Goal: Task Accomplishment & Management: Use online tool/utility

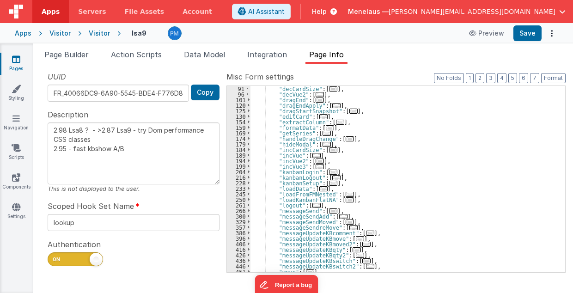
scroll to position [94, 0]
click at [329, 183] on span "..." at bounding box center [333, 183] width 8 height 5
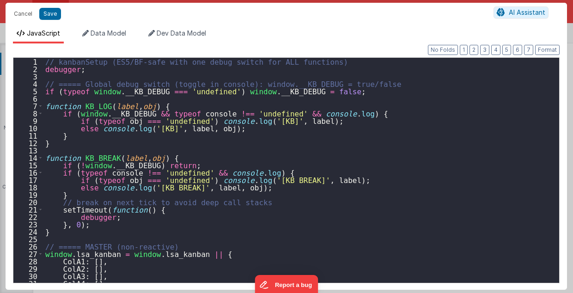
scroll to position [2005, 0]
type input ""function": "// kanbanSetup (ES5/BF-safe with one debug switch for ALL function…"
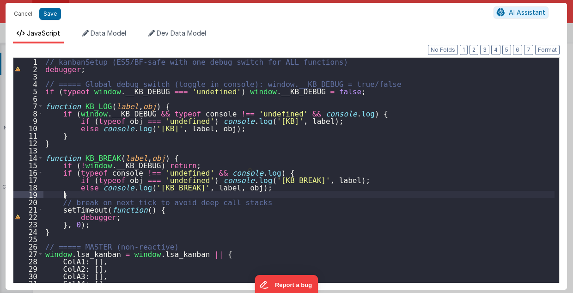
click at [425, 192] on div "// kanbanSetup (ES5/BF-safe with one debug switch for ALL functions) debugger ;…" at bounding box center [299, 178] width 512 height 240
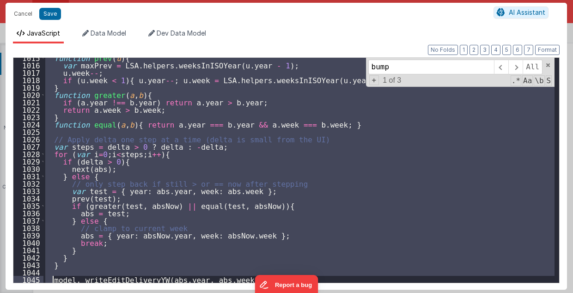
scroll to position [7580, 0]
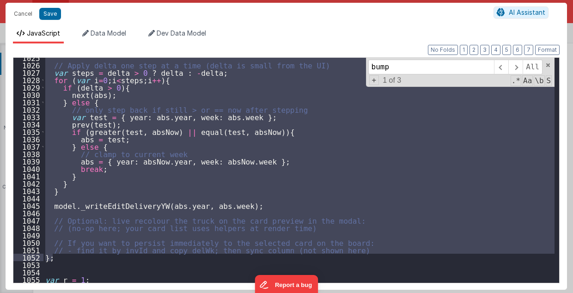
drag, startPoint x: 45, startPoint y: 117, endPoint x: 68, endPoint y: 259, distance: 142.9
click at [68, 259] on div "// Apply delta one step at a time (delta is small from the UI) var steps = delt…" at bounding box center [299, 174] width 512 height 240
click at [112, 16] on div "Cancel Save" at bounding box center [251, 13] width 485 height 13
click at [61, 265] on div "// Apply delta one step at a time (delta is small from the UI) var steps = delt…" at bounding box center [299, 174] width 512 height 240
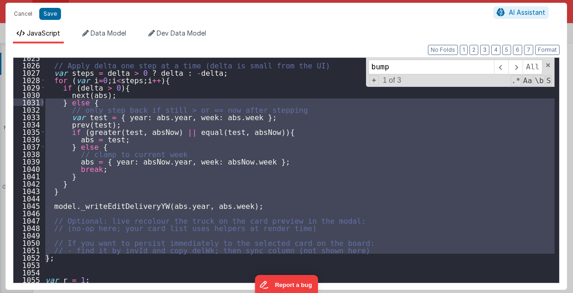
drag, startPoint x: 48, startPoint y: 260, endPoint x: 41, endPoint y: 99, distance: 161.1
click at [41, 99] on div "1025 1026 1027 1028 1029 1030 1031 1032 1033 1034 1035 1036 1037 1038 1039 1040…" at bounding box center [286, 170] width 547 height 226
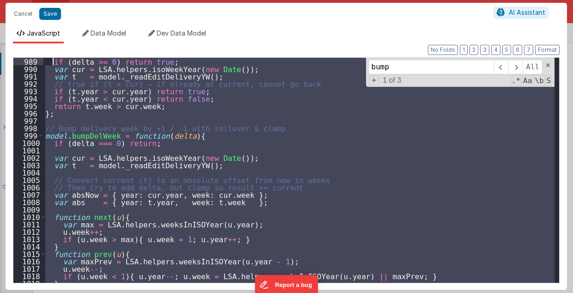
scroll to position [7303, 0]
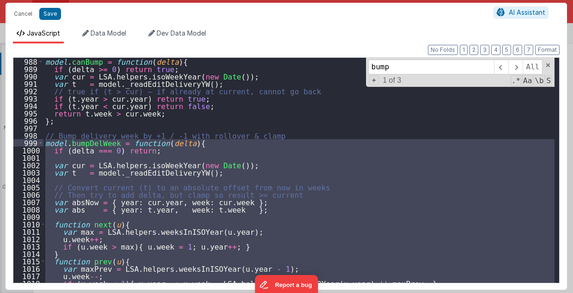
drag, startPoint x: 56, startPoint y: 259, endPoint x: 46, endPoint y: 143, distance: 116.5
click at [46, 143] on div "model . canBump = function ( delta ) { if ( delta >= 0 ) return true ; var cur …" at bounding box center [299, 178] width 512 height 240
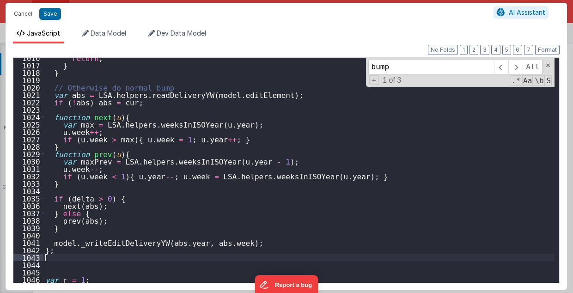
scroll to position [7514, 0]
click at [259, 222] on div "return ; } } // Otherwise do normal bump var abs = LSA . helpers . readDelivery…" at bounding box center [299, 174] width 512 height 240
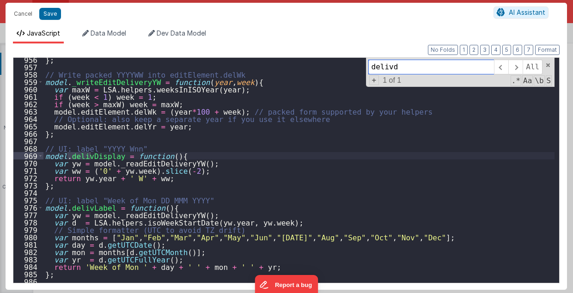
scroll to position [7068, 0]
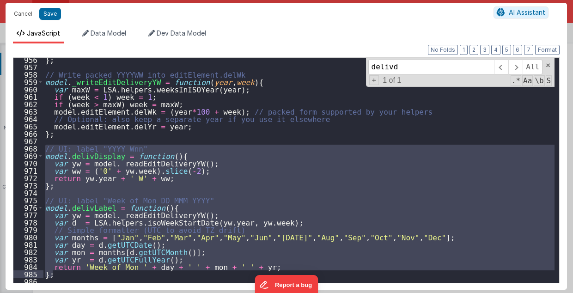
drag, startPoint x: 43, startPoint y: 148, endPoint x: 72, endPoint y: 277, distance: 131.6
click at [72, 277] on div "} ; // Write packed YYYYWW into editElement.delWk model . _writeEditDeliveryYW …" at bounding box center [299, 176] width 512 height 240
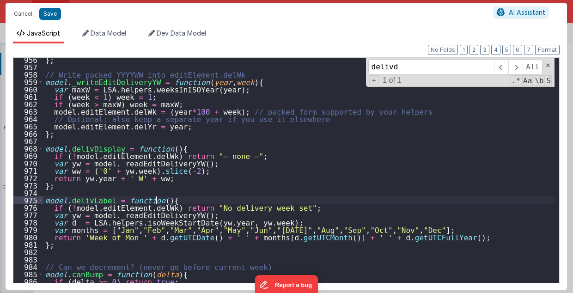
click at [446, 198] on div "} ; // Write packed YYYYWW into editElement.delWk model . _writeEditDeliveryYW …" at bounding box center [299, 176] width 512 height 240
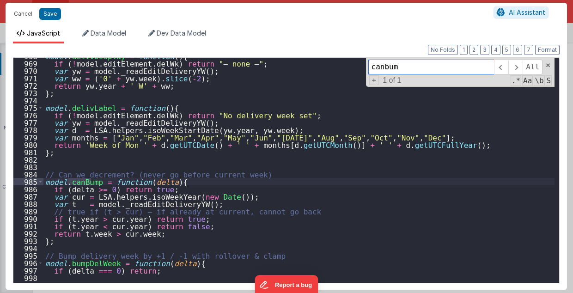
scroll to position [7161, 0]
type input "canbum"
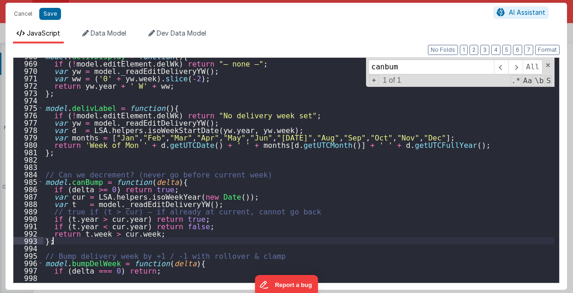
click at [460, 239] on div "model . delivDisplay = function ( ) { if ( ! model . editElement . delWk ) retu…" at bounding box center [299, 172] width 512 height 240
type textarea "2.98 Lsa8 ? - >2.87 Lsa9 - try Dom performance CSS classes 2.95 - fast kbshow A…"
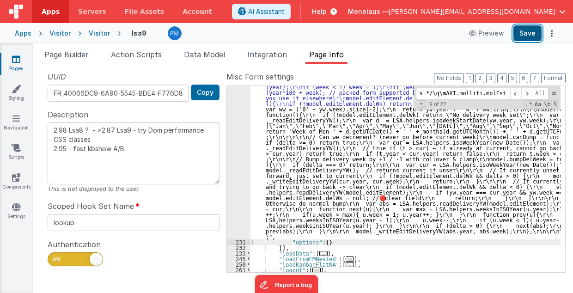
click at [524, 35] on button "Save" at bounding box center [528, 33] width 28 height 16
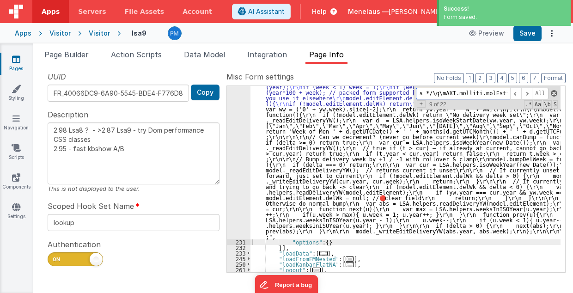
click at [555, 93] on span at bounding box center [554, 93] width 6 height 6
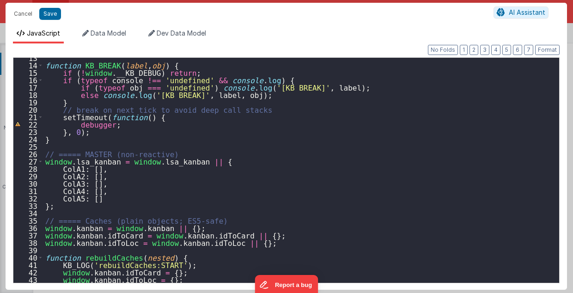
scroll to position [203, 0]
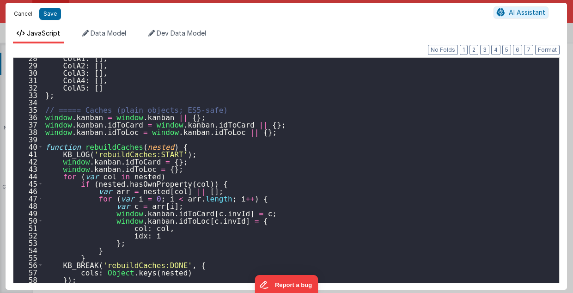
click at [25, 15] on button "Cancel" at bounding box center [23, 13] width 28 height 13
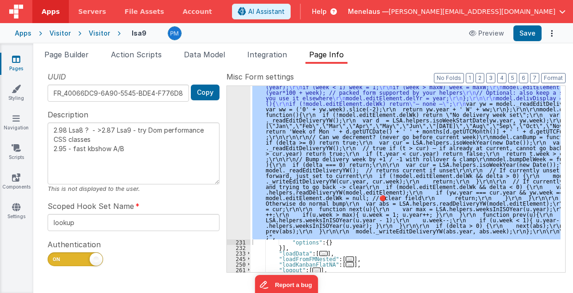
click at [443, 102] on div ""function" : "// kanbanSetup (ES5/BF-safe with one debug switch for ALL functio…" at bounding box center [406, 179] width 310 height 186
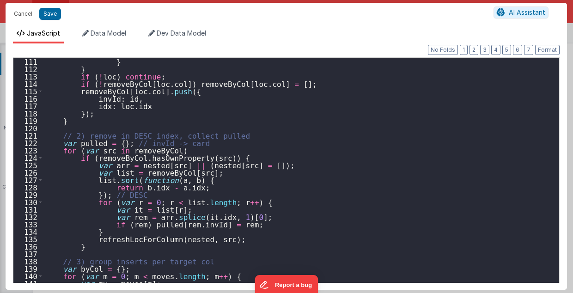
scroll to position [832, 0]
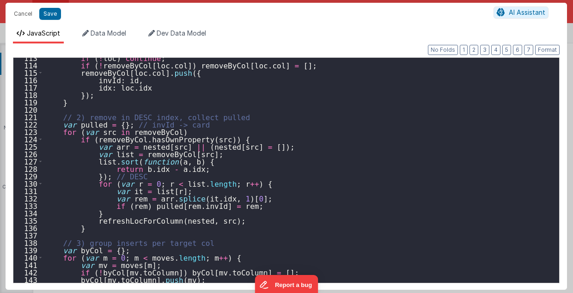
type input ""function": "// kanbanSetup (ES5/BF-safe with one debug switch for ALL function…"
click at [358, 109] on div "if ( ! loc ) continue ; if ( ! removeByCol [ loc . col ]) removeByCol [ loc . c…" at bounding box center [299, 174] width 512 height 240
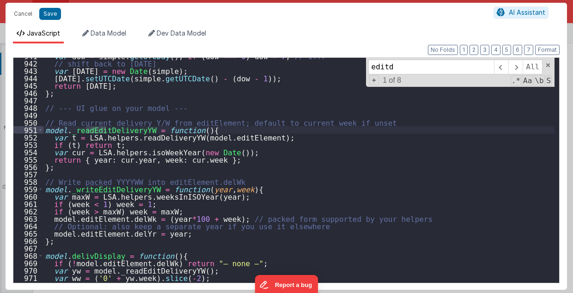
scroll to position [6961, 0]
type input "editd"
click at [522, 67] on span at bounding box center [516, 67] width 14 height 15
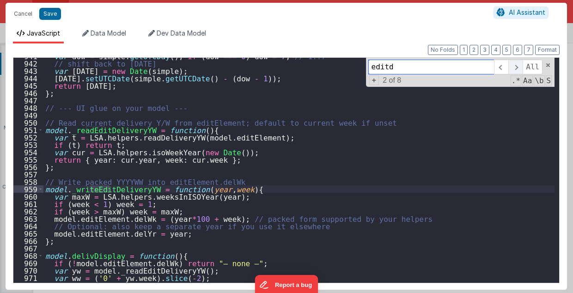
click at [522, 66] on span at bounding box center [516, 67] width 14 height 15
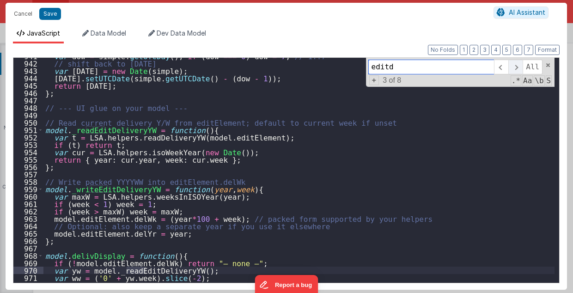
click at [521, 66] on span at bounding box center [516, 67] width 14 height 15
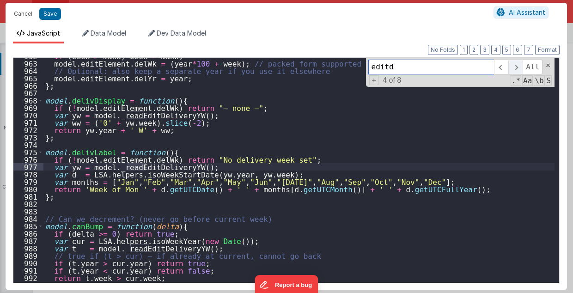
scroll to position [7116, 0]
click at [521, 66] on span at bounding box center [516, 67] width 14 height 15
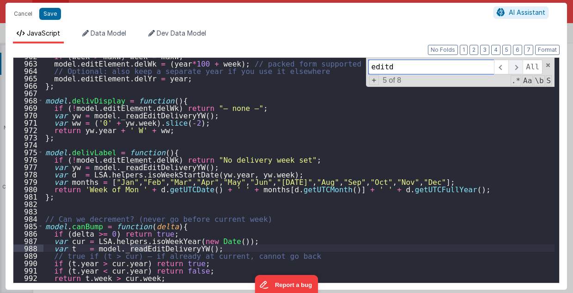
click at [521, 66] on span at bounding box center [516, 67] width 14 height 15
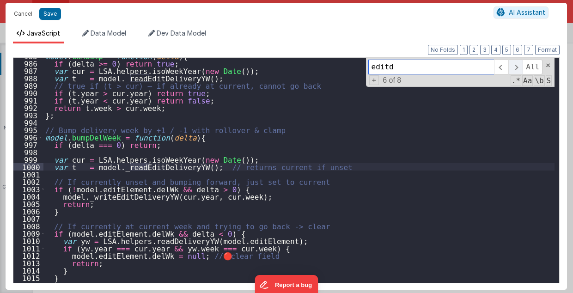
scroll to position [7286, 0]
click at [521, 66] on span at bounding box center [516, 67] width 14 height 15
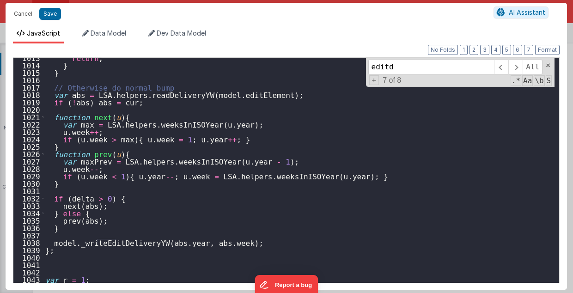
scroll to position [7492, 0]
drag, startPoint x: 24, startPoint y: 12, endPoint x: 325, endPoint y: 154, distance: 333.5
click at [24, 12] on button "Cancel" at bounding box center [23, 13] width 28 height 13
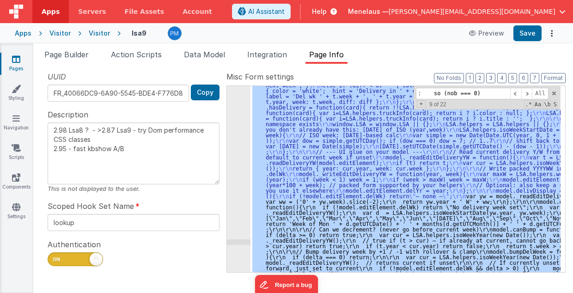
scroll to position [1913, 0]
click at [443, 197] on div ""function" : "// kanbanSetup (ES5/BF-safe with one debug switch for ALL functio…" at bounding box center [406, 179] width 310 height 186
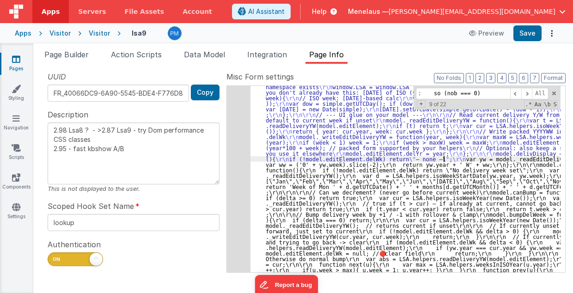
scroll to position [1931, 0]
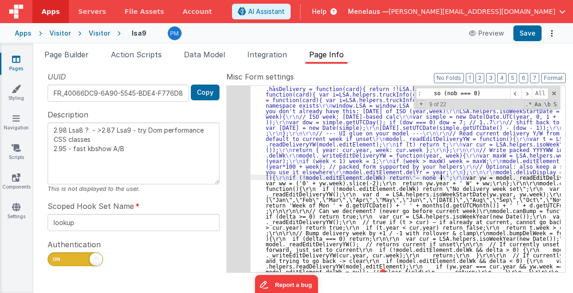
type textarea "2.98 Lsa8 ? - >2.87 Lsa9 - try Dom performance CSS classes 2.95 - fast kbshow A…"
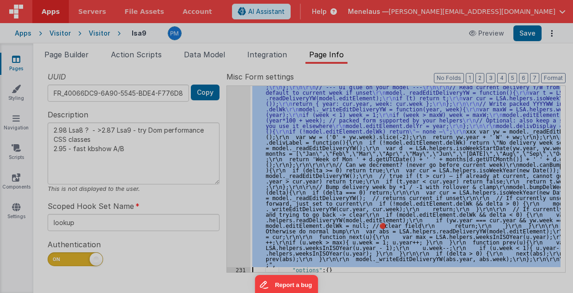
click at [235, 158] on div "// kanbanSetup (ES5/BF-safe with one debug switch for ALL functions) debugger ;…" at bounding box center [299, 169] width 512 height 240
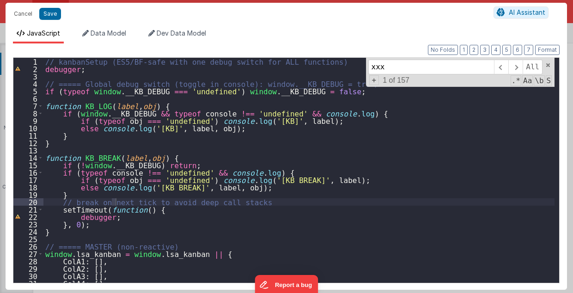
scroll to position [7064, 0]
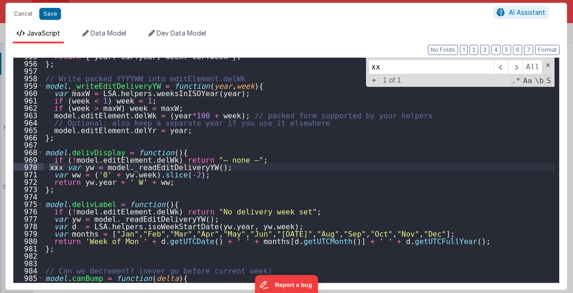
click at [61, 167] on div "return { year : cur . year , week : cur . week } ; } ; // Write packed YYYYWW i…" at bounding box center [299, 172] width 512 height 240
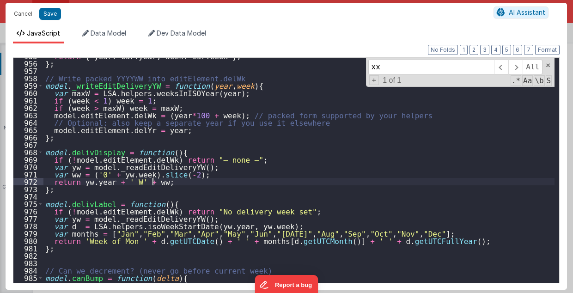
click at [358, 180] on div "return { year : cur . year , week : cur . week } ; } ; // Write packed YYYYWW i…" at bounding box center [299, 172] width 512 height 240
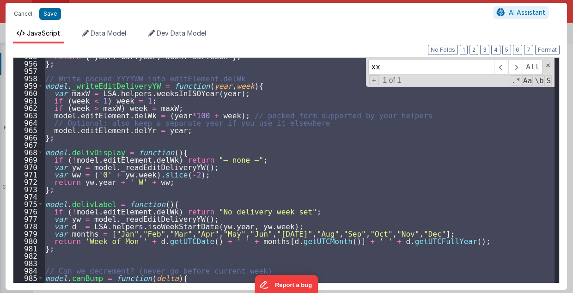
click at [290, 154] on div "return { year : cur . year , week : cur . week } ; } ; // Write packed YYYYWW i…" at bounding box center [298, 170] width 511 height 225
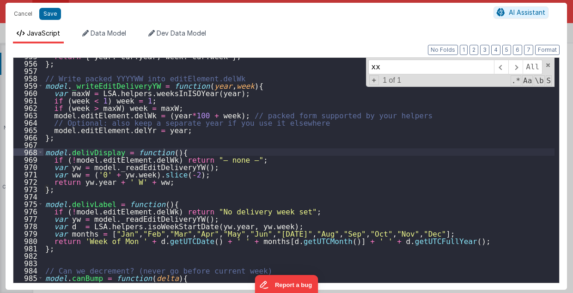
click at [434, 270] on div "return { year : cur . year , week : cur . week } ; } ; // Write packed YYYYWW i…" at bounding box center [299, 172] width 512 height 240
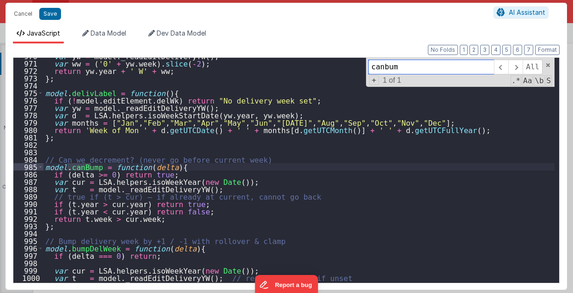
scroll to position [7194, 0]
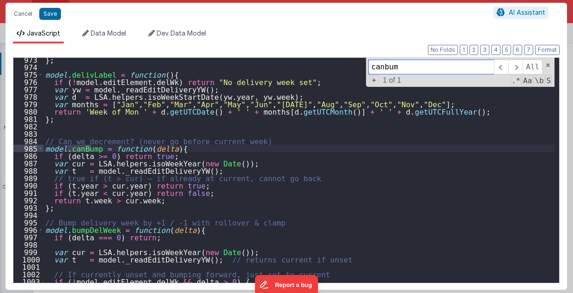
type input "canbum"
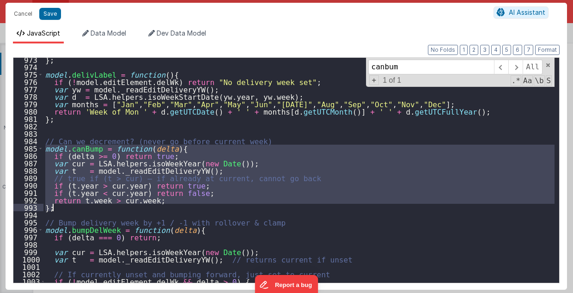
drag, startPoint x: 44, startPoint y: 148, endPoint x: 55, endPoint y: 209, distance: 61.1
click at [55, 209] on div "} ; model . delivLabel = function ( ) { if ( ! model . editElement . delWk ) re…" at bounding box center [299, 176] width 512 height 240
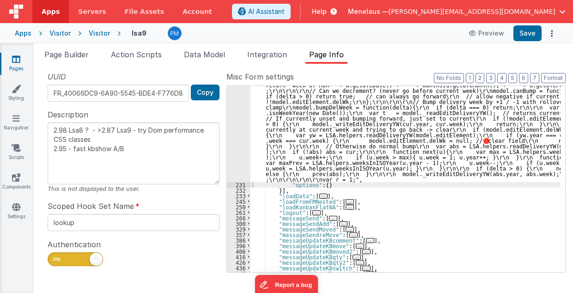
scroll to position [1940, 0]
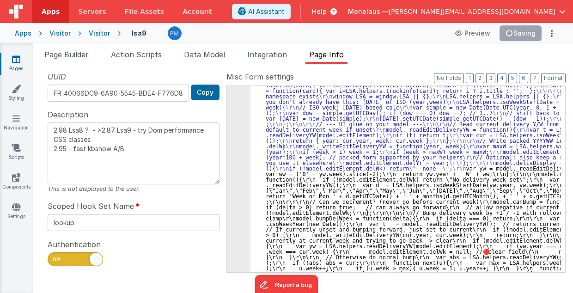
drag, startPoint x: 355, startPoint y: 185, endPoint x: 337, endPoint y: 186, distance: 18.1
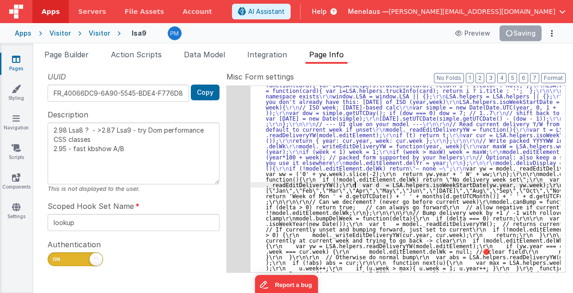
scroll to position [1966, 0]
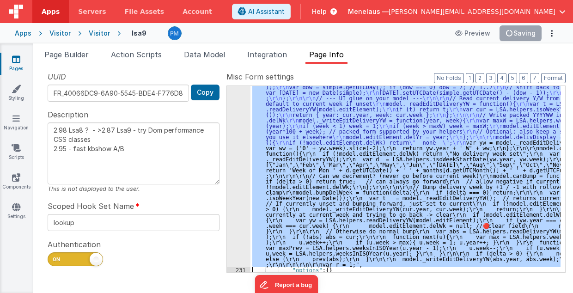
click at [444, 142] on div ""function" : "// kanbanSetup (ES5/BF-safe with one debug switch for ALL functio…" at bounding box center [406, 179] width 310 height 186
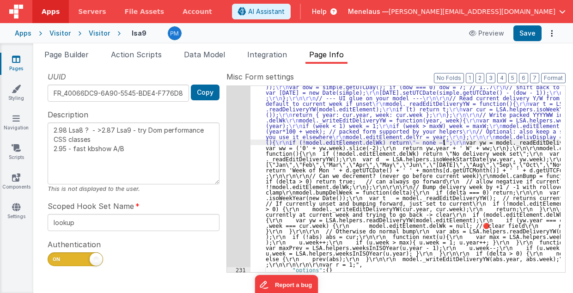
type textarea "2.98 Lsa8 ? - >2.87 Lsa9 - try Dom performance CSS classes 2.95 - fast kbshow A…"
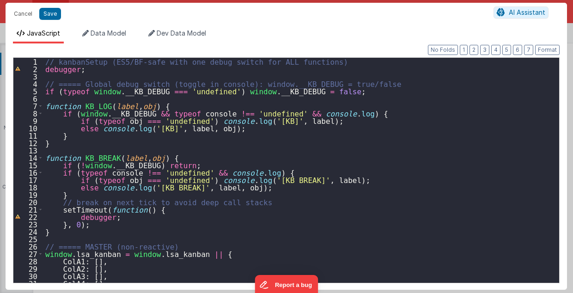
type textarea "2.98 Lsa8 ? - >2.87 Lsa9 - try Dom performance CSS classes 2.95 - fast kbshow A…"
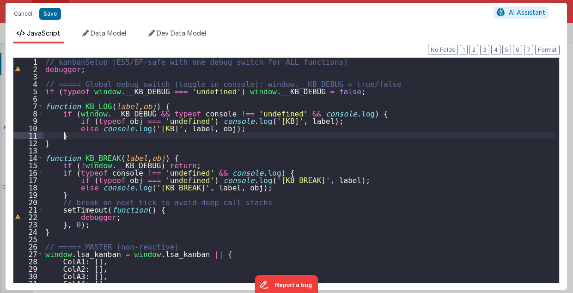
click at [309, 137] on div "// kanbanSetup (ES5/BF-safe with one debug switch for ALL functions) debugger ;…" at bounding box center [299, 178] width 512 height 240
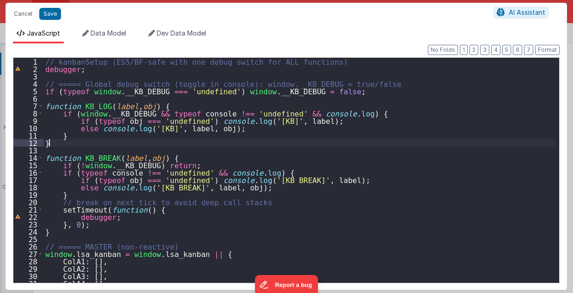
click at [367, 142] on div "// kanbanSetup (ES5/BF-safe with one debug switch for ALL functions) debugger ;…" at bounding box center [299, 178] width 512 height 240
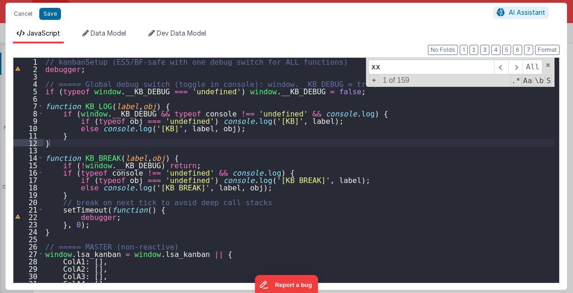
scroll to position [7064, 0]
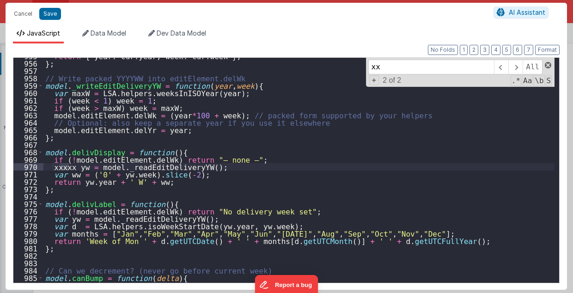
type input "xx"
click at [550, 65] on span at bounding box center [548, 65] width 6 height 6
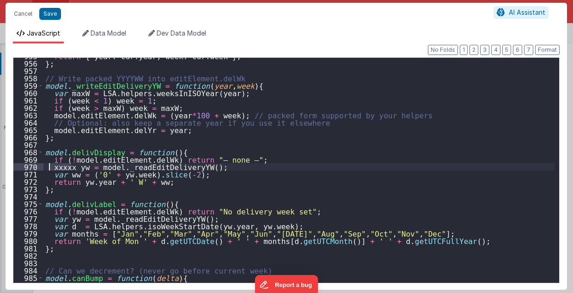
drag, startPoint x: 70, startPoint y: 167, endPoint x: 48, endPoint y: 167, distance: 22.2
click at [48, 167] on div "return { year : cur . year , week : cur . week } ; } ; // Write packed YYYYWW i…" at bounding box center [299, 172] width 512 height 240
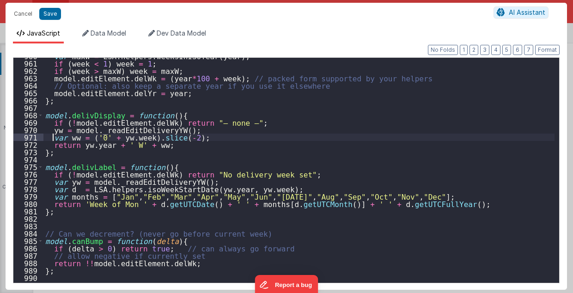
click at [53, 133] on div "var maxW = LSA . helpers . weeksInISOYear ( year ) ; if ( week < 1 ) week = 1 ;…" at bounding box center [299, 172] width 512 height 240
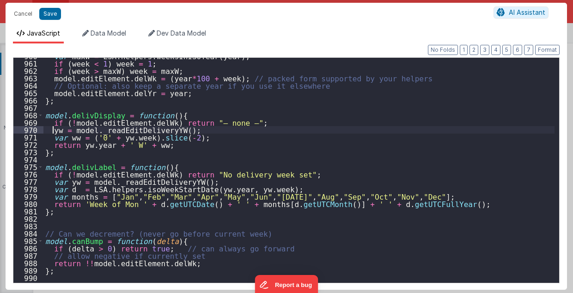
click at [54, 130] on div "var maxW = LSA . helpers . weeksInISOYear ( year ) ; if ( week < 1 ) week = 1 ;…" at bounding box center [299, 172] width 512 height 240
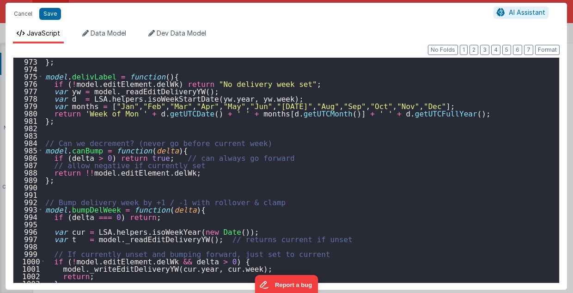
scroll to position [7118, 0]
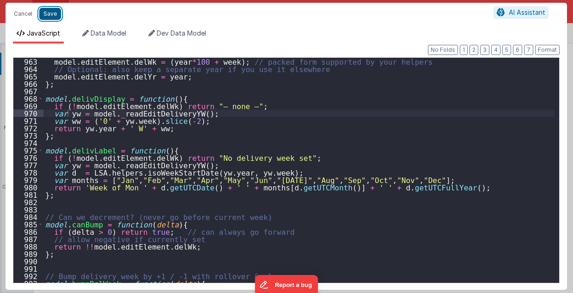
click at [43, 12] on button "Save" at bounding box center [50, 14] width 22 height 12
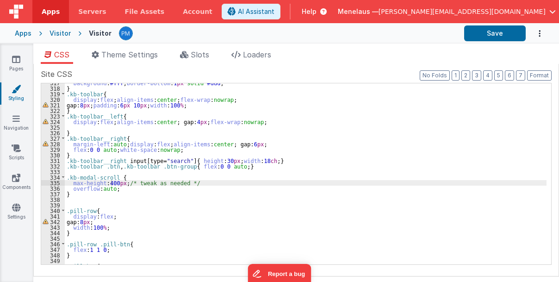
scroll to position [1757, 0]
